Goal: Task Accomplishment & Management: Manage account settings

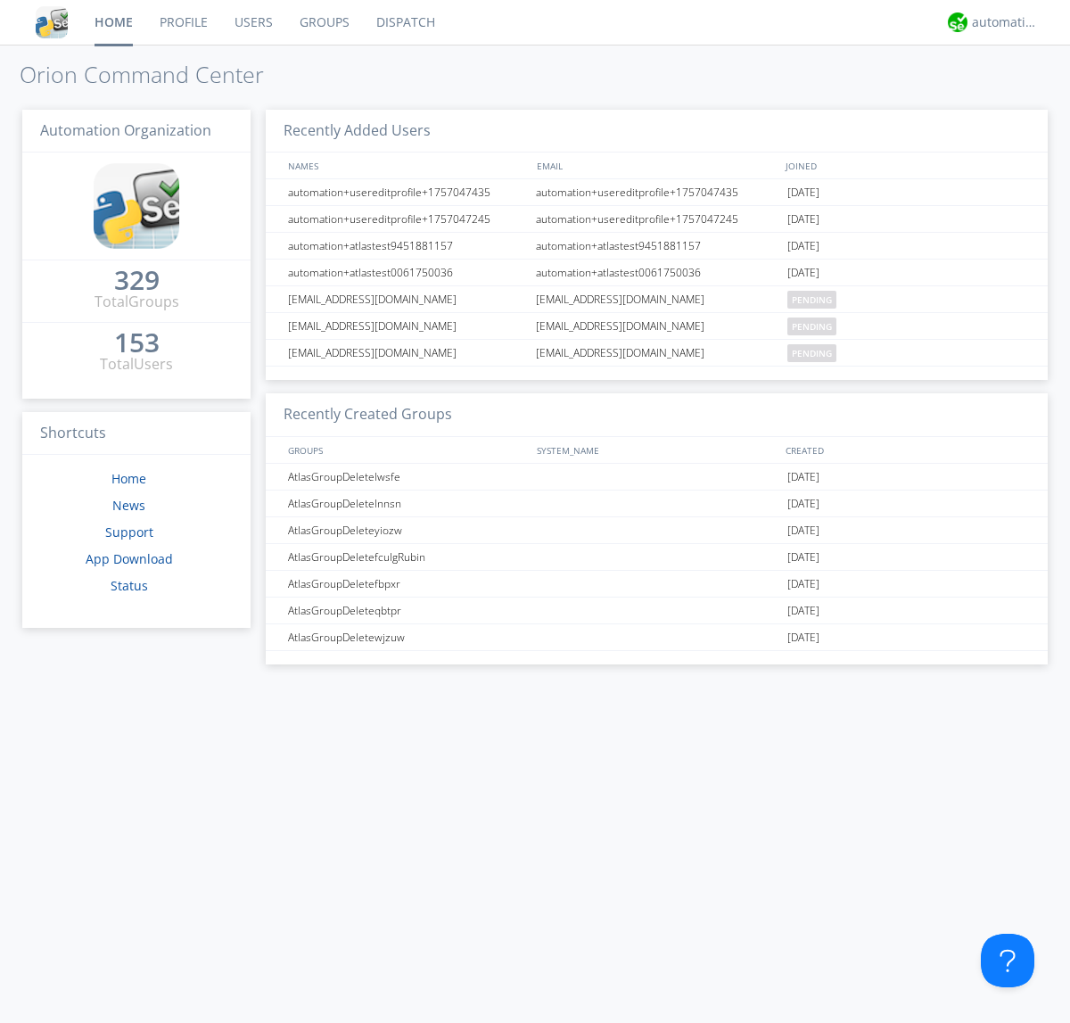
click at [252, 22] on link "Users" at bounding box center [253, 22] width 65 height 45
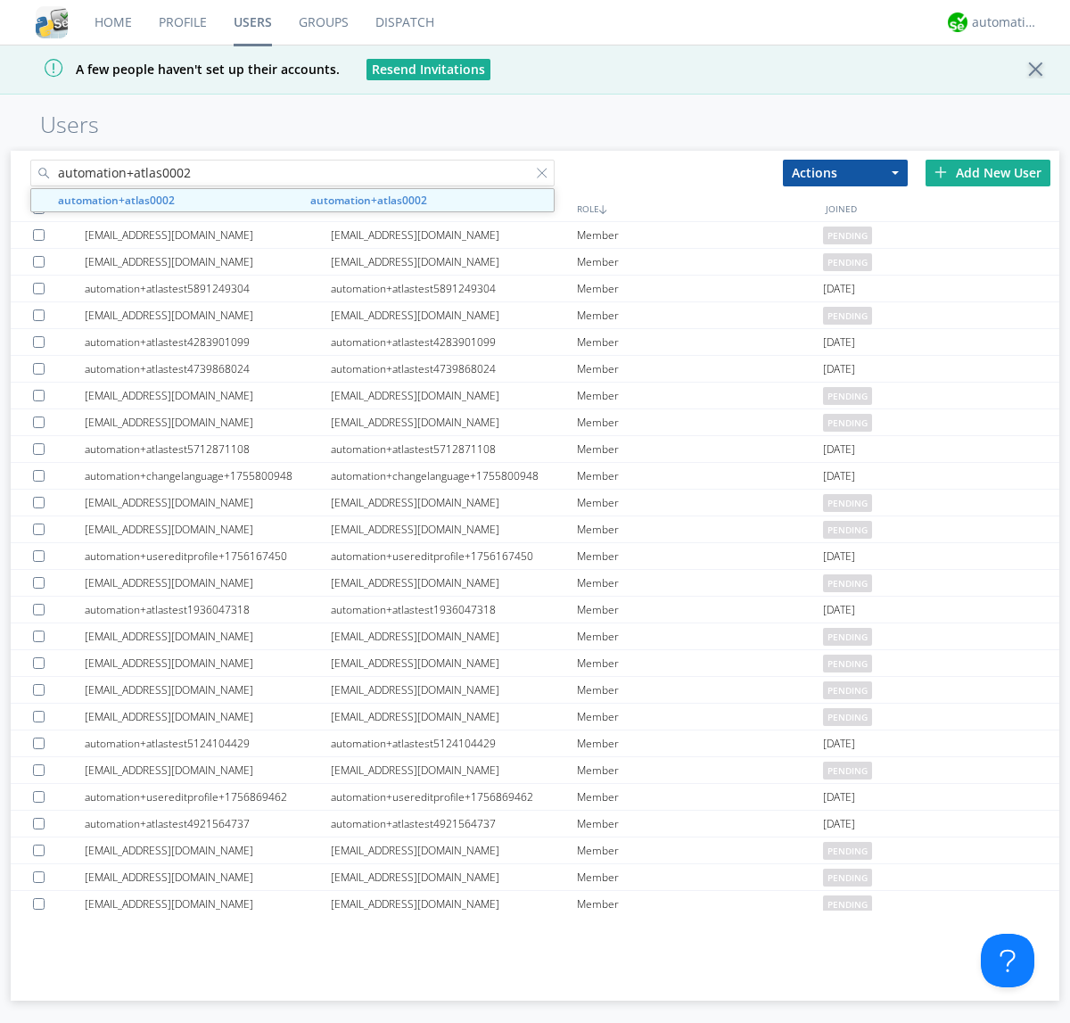
type input "automation+atlas0002"
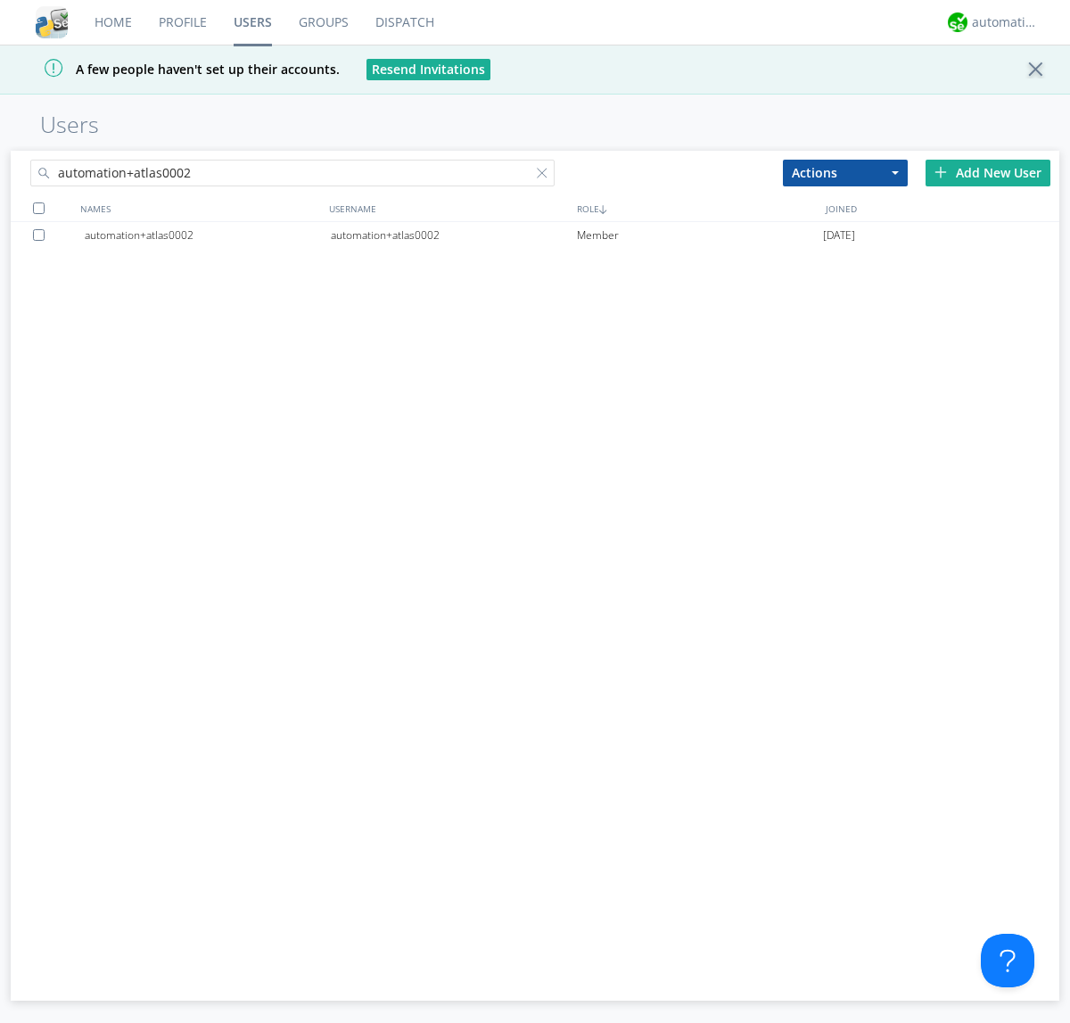
click at [453, 234] on div "automation+atlas0002" at bounding box center [454, 235] width 246 height 27
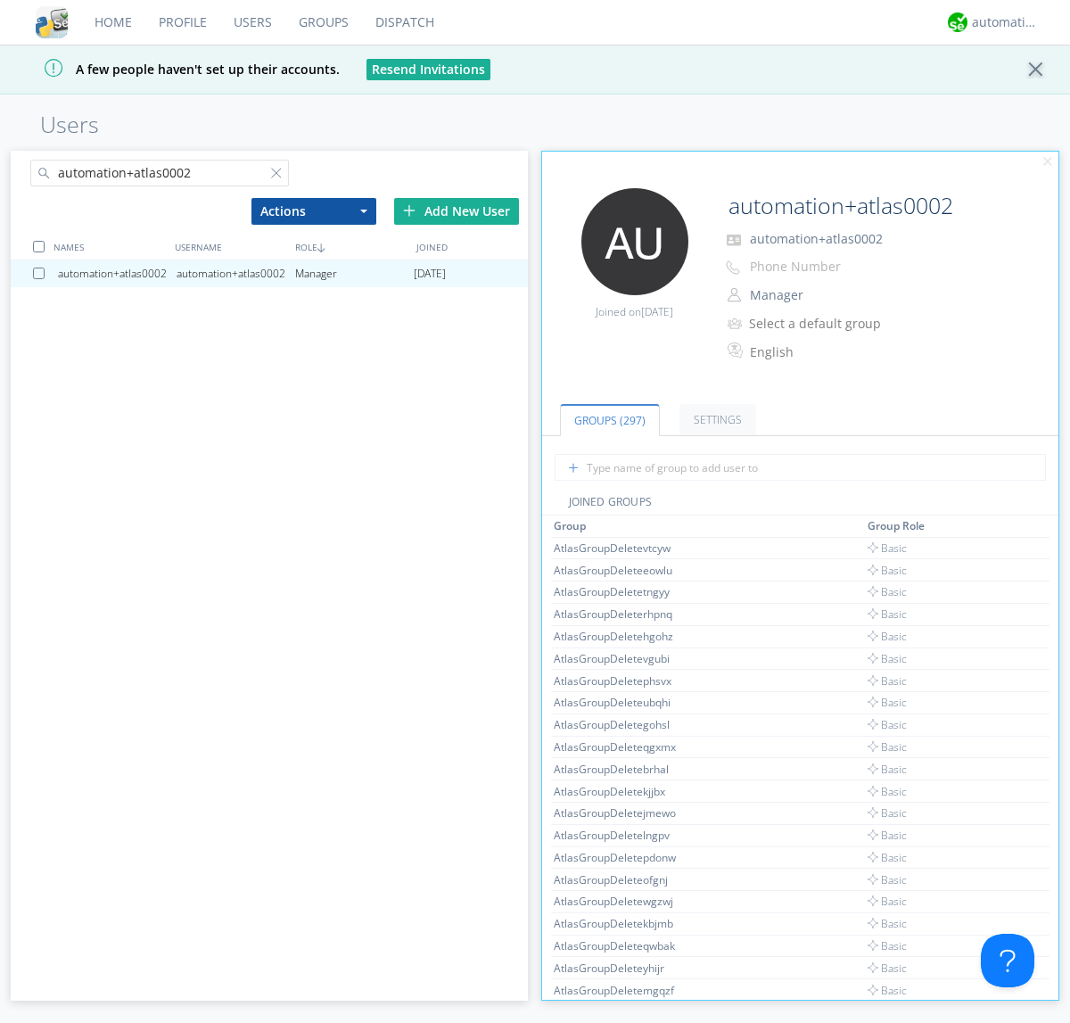
click at [832, 295] on button "Manager" at bounding box center [832, 295] width 178 height 25
click at [0, 0] on link "Basic User" at bounding box center [0, 0] width 0 height 0
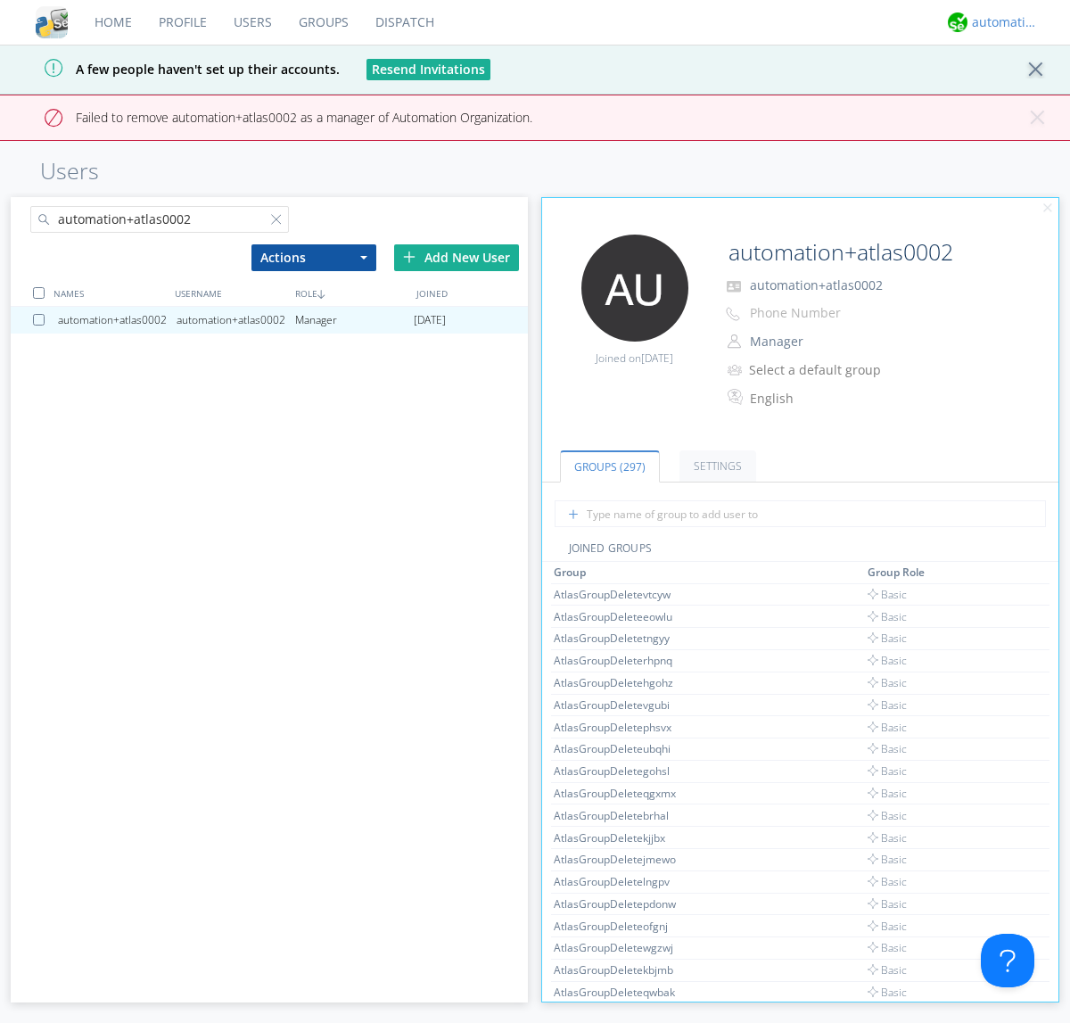
click at [1000, 22] on div "automation+atlas" at bounding box center [1005, 22] width 67 height 18
